Goal: Task Accomplishment & Management: Use online tool/utility

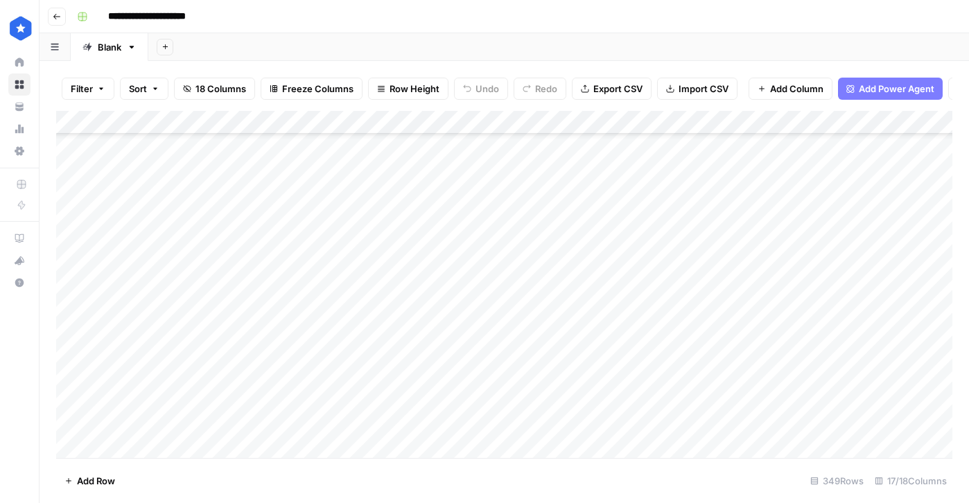
scroll to position [7920, 0]
click at [360, 444] on div "Add Column" at bounding box center [504, 284] width 896 height 347
click at [538, 422] on div "Add Column" at bounding box center [504, 284] width 896 height 347
drag, startPoint x: 446, startPoint y: 441, endPoint x: 455, endPoint y: 443, distance: 9.2
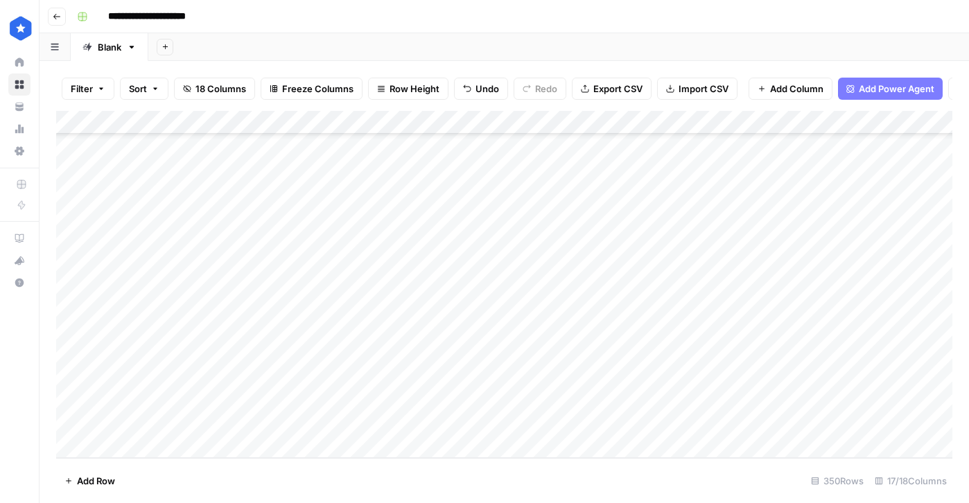
click at [446, 441] on div "Add Column" at bounding box center [504, 284] width 896 height 347
click at [515, 451] on div "Add Column" at bounding box center [504, 284] width 896 height 347
click at [477, 450] on div "Add Column" at bounding box center [504, 284] width 896 height 347
click at [519, 447] on div "Add Column" at bounding box center [504, 284] width 896 height 347
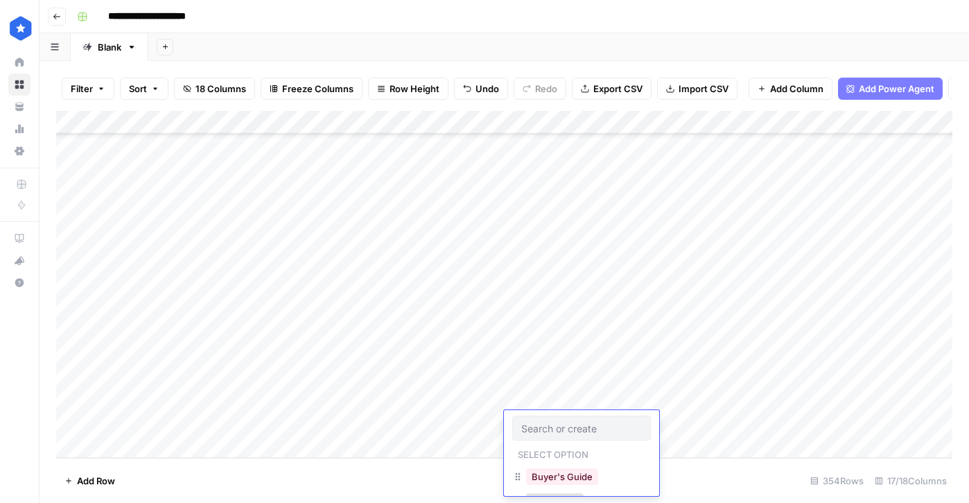
click at [482, 449] on div "Add Column" at bounding box center [504, 284] width 896 height 347
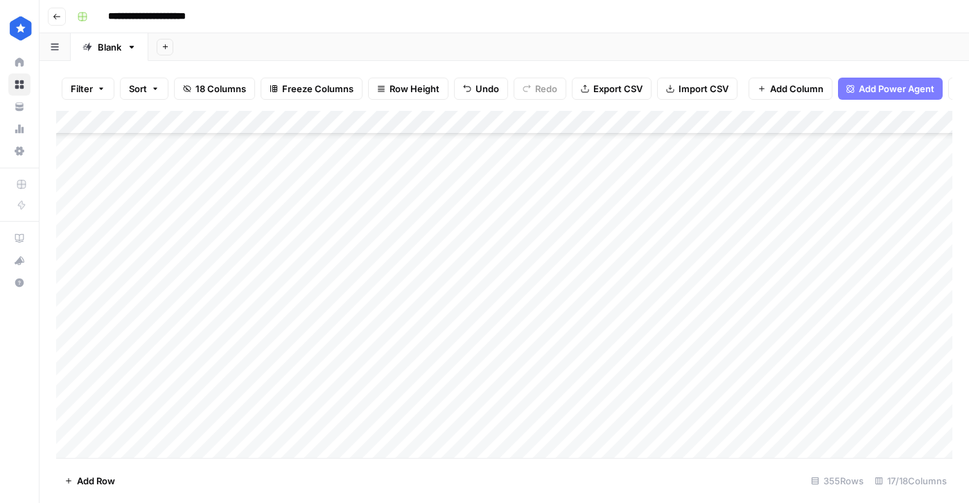
scroll to position [8061, 0]
click at [466, 310] on div "Add Column" at bounding box center [504, 284] width 896 height 347
click at [547, 296] on div "Add Column" at bounding box center [504, 284] width 896 height 347
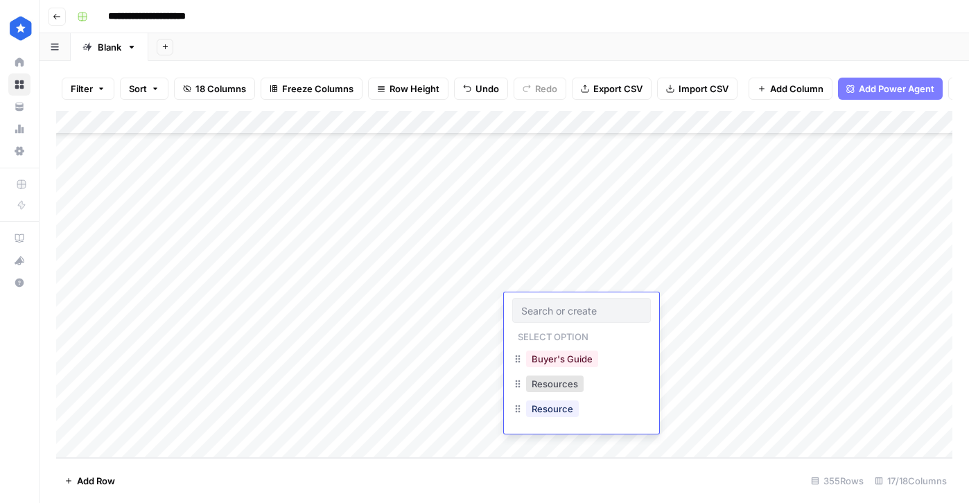
click at [563, 393] on div "Resources" at bounding box center [554, 383] width 63 height 19
click at [572, 392] on div "Resources" at bounding box center [554, 383] width 63 height 19
click at [565, 388] on button "Resources" at bounding box center [555, 384] width 58 height 17
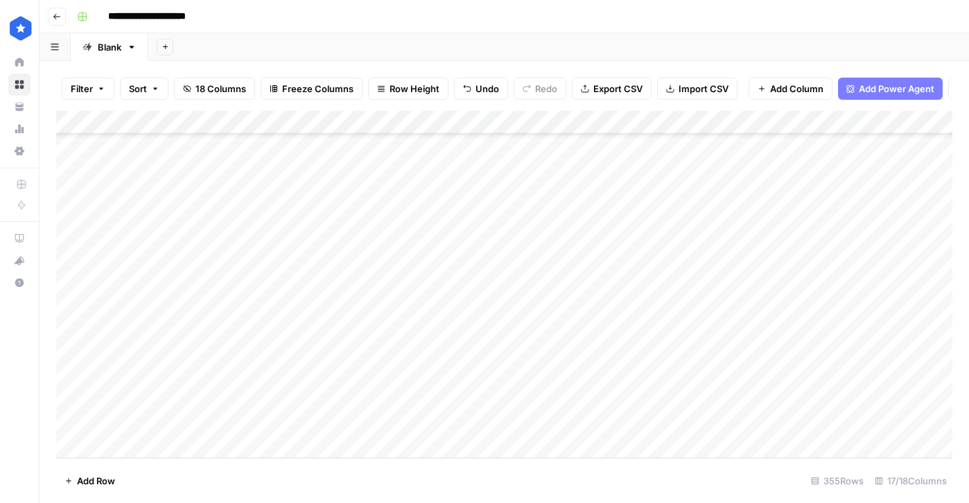
drag, startPoint x: 630, startPoint y: 317, endPoint x: 619, endPoint y: 439, distance: 121.7
click at [619, 439] on div "Add Column" at bounding box center [504, 284] width 896 height 347
click at [661, 420] on div "Add Column" at bounding box center [504, 284] width 896 height 347
type textarea "**********"
click at [648, 300] on div "Add Column" at bounding box center [504, 284] width 896 height 347
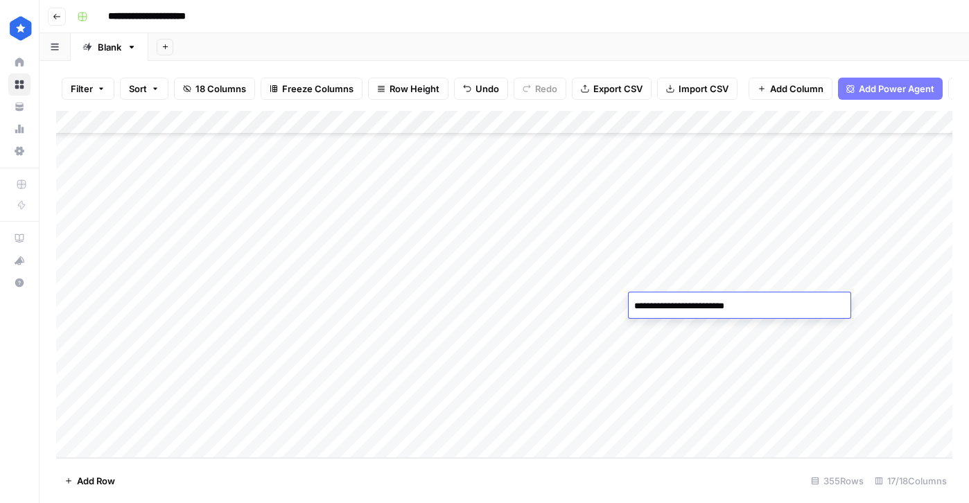
type textarea "**********"
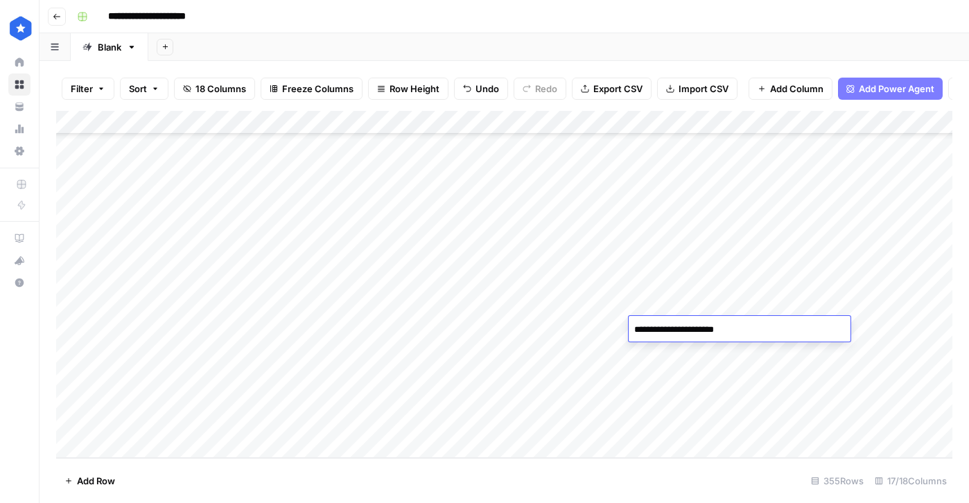
type textarea "**********"
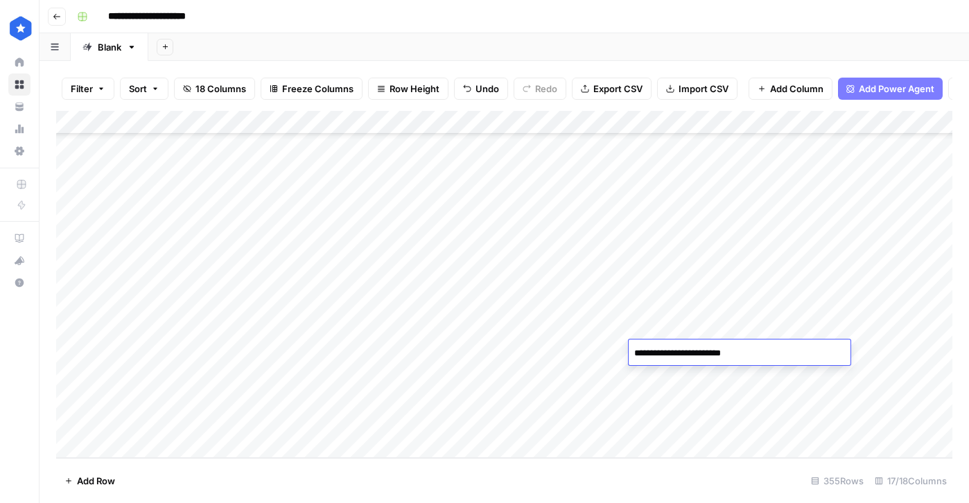
type textarea "**********"
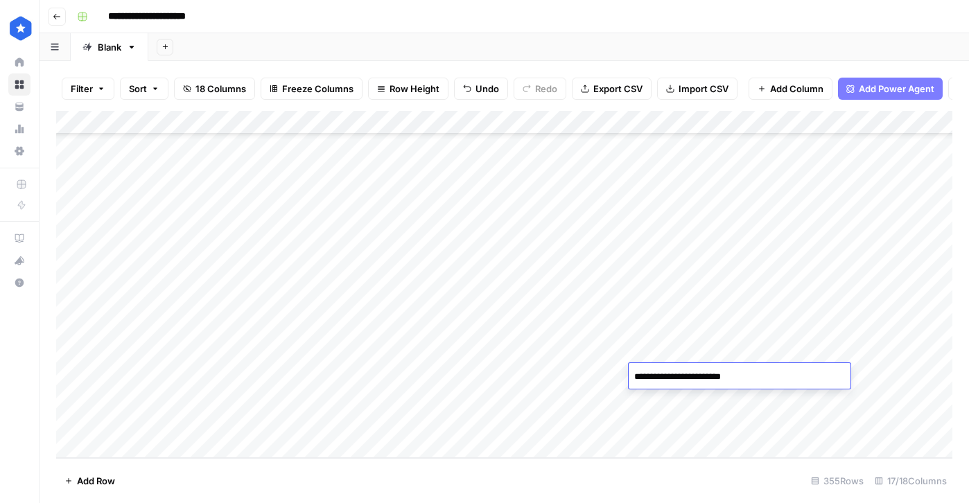
type textarea "**********"
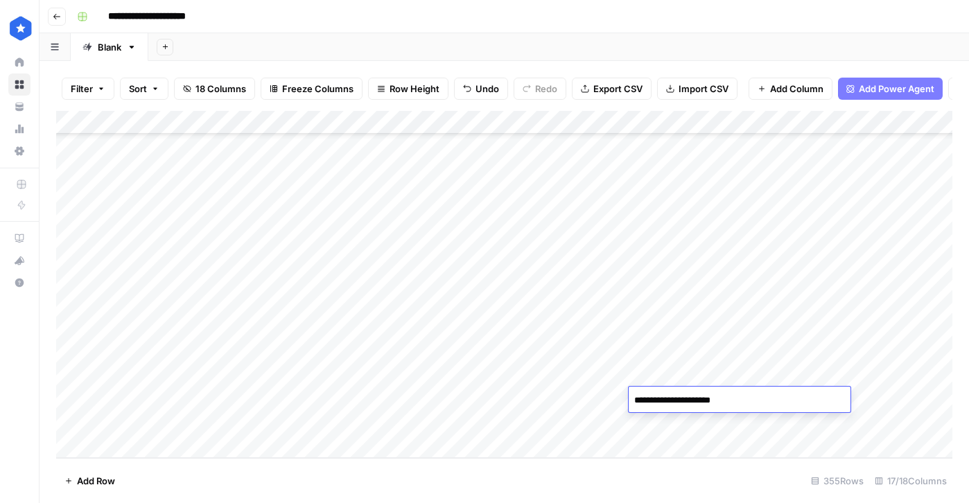
type textarea "**********"
click at [900, 304] on div "Add Column" at bounding box center [504, 284] width 896 height 347
click at [901, 326] on div "Add Column" at bounding box center [504, 284] width 896 height 347
click at [905, 349] on div "Add Column" at bounding box center [504, 284] width 896 height 347
click at [907, 379] on div "Add Column" at bounding box center [504, 284] width 896 height 347
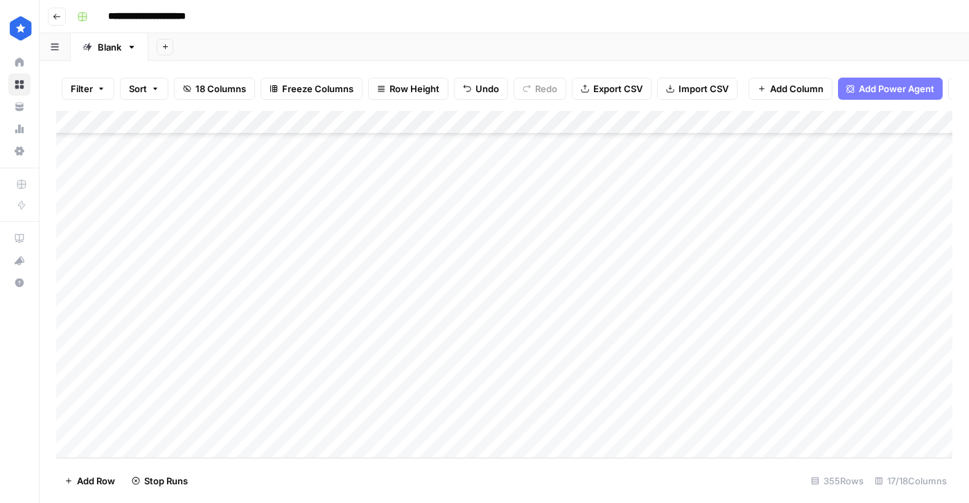
click at [903, 396] on div "Add Column" at bounding box center [504, 284] width 896 height 347
click at [906, 421] on div "Add Column" at bounding box center [504, 284] width 896 height 347
